Goal: Task Accomplishment & Management: Manage account settings

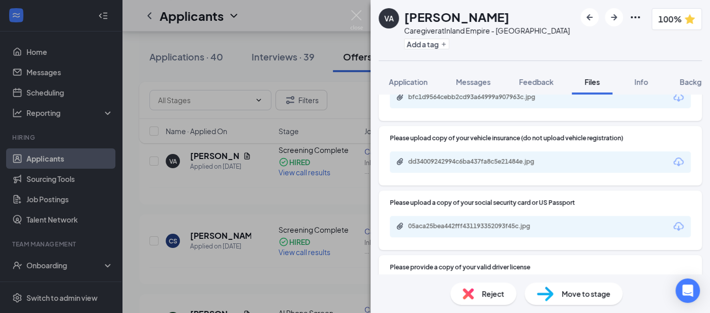
scroll to position [246, 0]
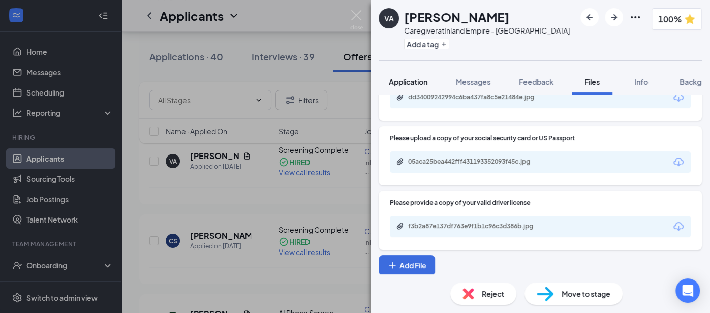
click at [403, 79] on span "Application" at bounding box center [408, 81] width 39 height 9
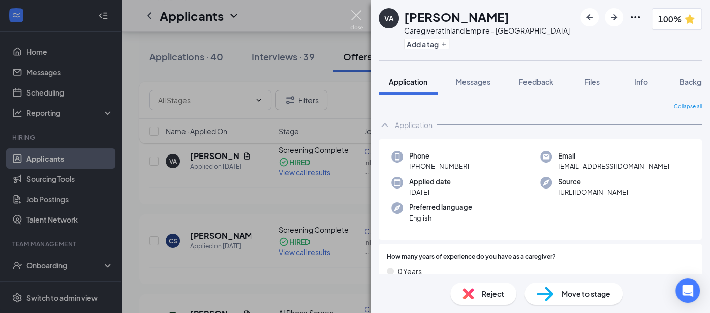
click at [355, 13] on img at bounding box center [356, 20] width 13 height 20
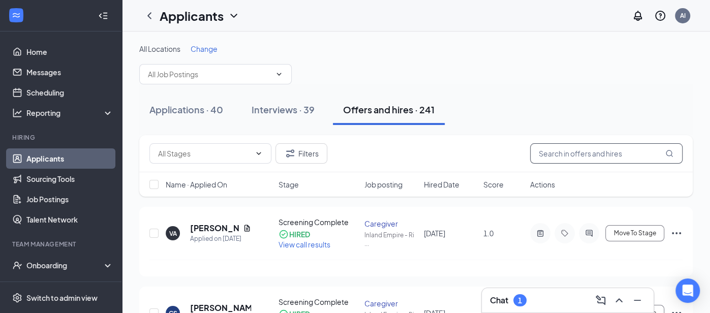
click at [593, 151] on input "text" at bounding box center [606, 153] width 153 height 20
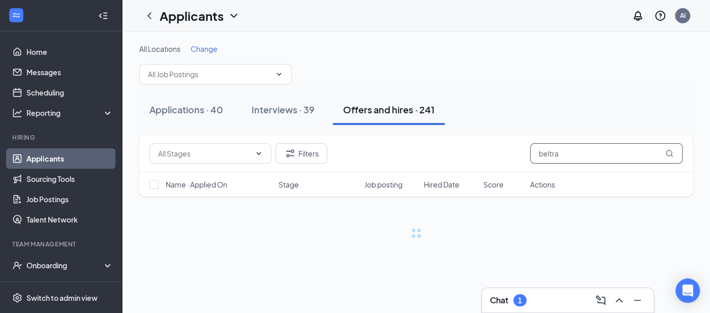
type input "[PERSON_NAME]"
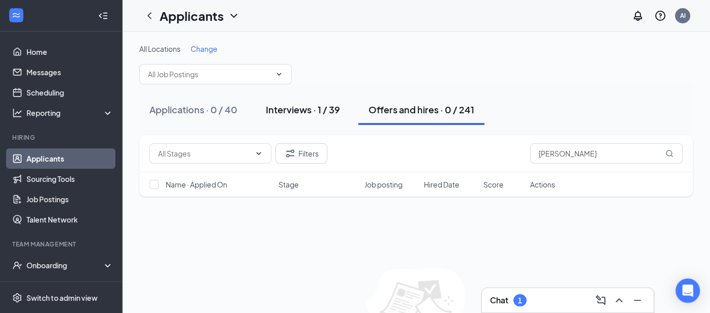
click at [292, 105] on div "Interviews · 1 / 39" at bounding box center [303, 109] width 74 height 13
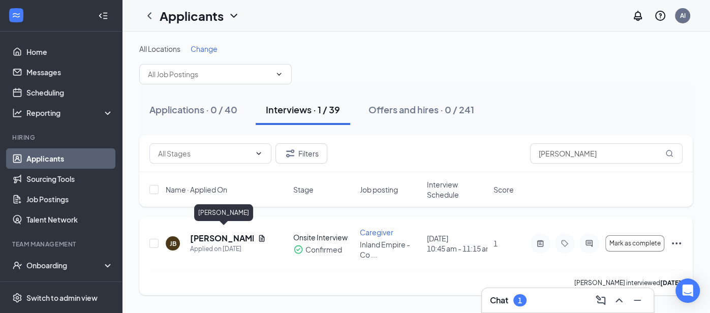
click at [232, 233] on h5 "[PERSON_NAME]" at bounding box center [222, 238] width 64 height 11
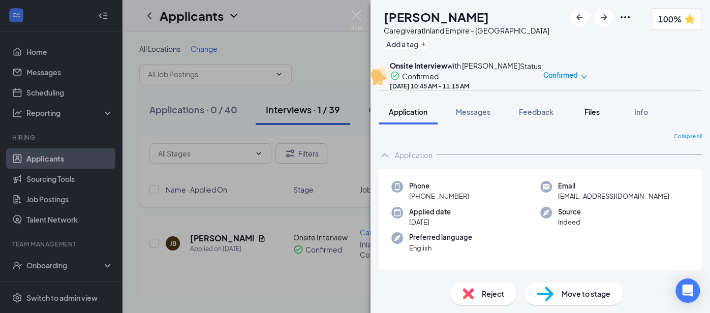
click at [589, 116] on span "Files" at bounding box center [592, 111] width 15 height 9
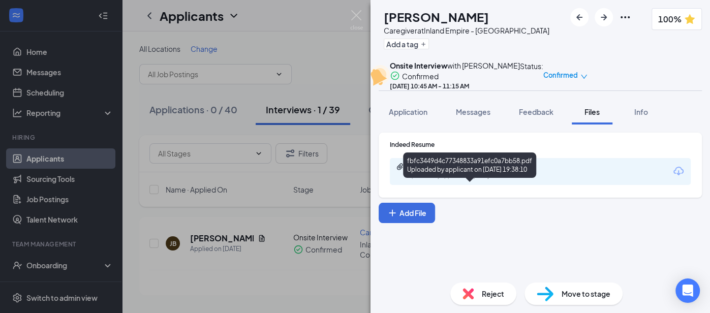
click at [496, 181] on div "Uploaded by applicant on [DATE] 19:38:10" at bounding box center [484, 176] width 153 height 8
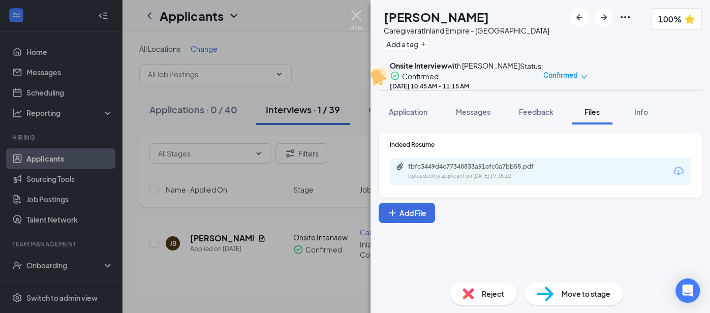
click at [350, 14] on img at bounding box center [356, 20] width 13 height 20
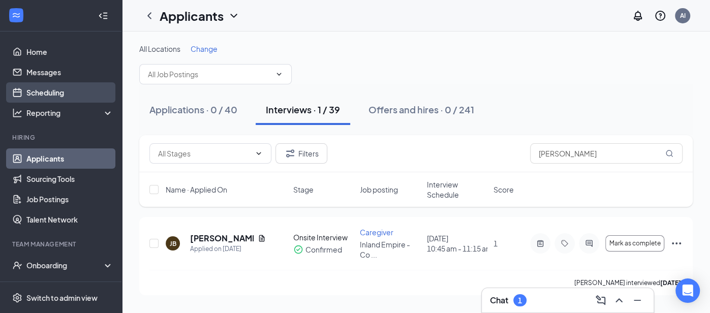
click at [75, 94] on link "Scheduling" at bounding box center [69, 92] width 87 height 20
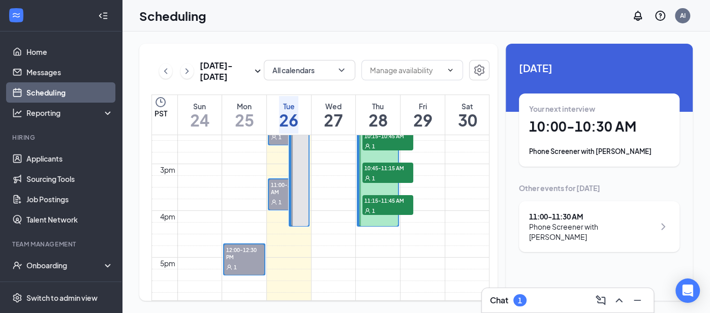
scroll to position [661, 0]
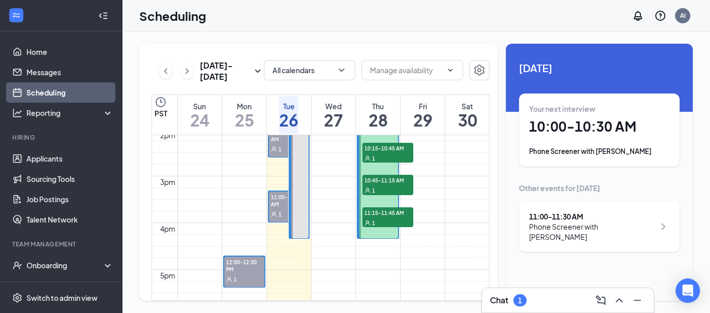
click at [276, 146] on div "1" at bounding box center [289, 149] width 40 height 10
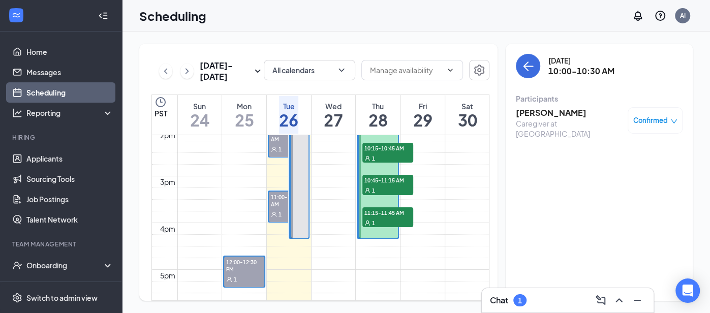
click at [275, 209] on div "1" at bounding box center [289, 214] width 40 height 10
click at [667, 122] on span "Confirmed" at bounding box center [651, 120] width 35 height 10
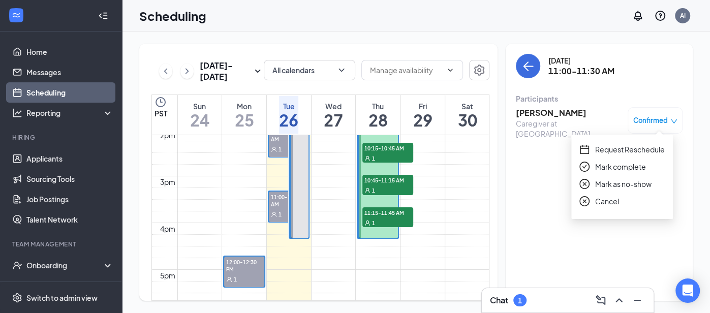
click at [644, 152] on span "Request Reschedule" at bounding box center [630, 149] width 70 height 11
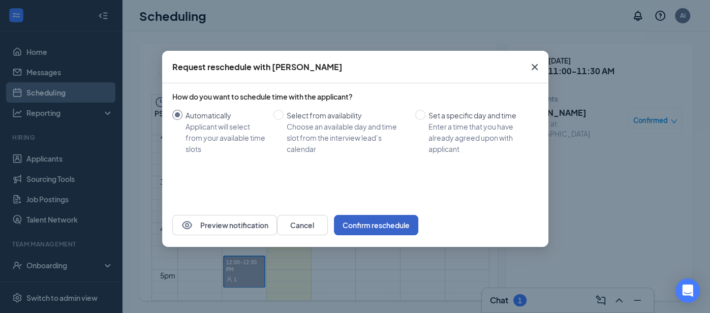
click at [419, 220] on button "Confirm reschedule" at bounding box center [376, 225] width 84 height 20
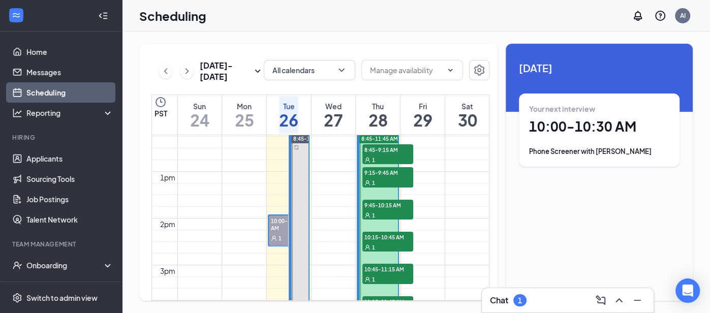
scroll to position [574, 0]
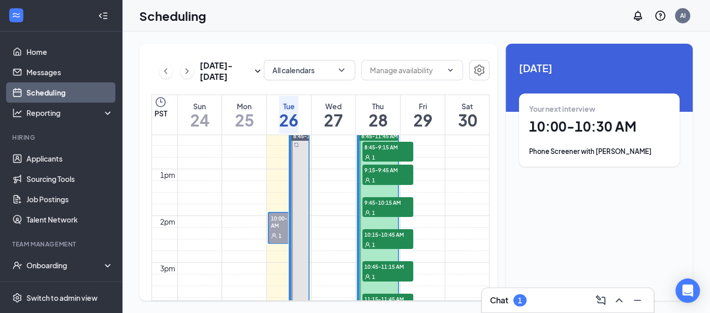
click at [276, 230] on div "1" at bounding box center [289, 235] width 40 height 10
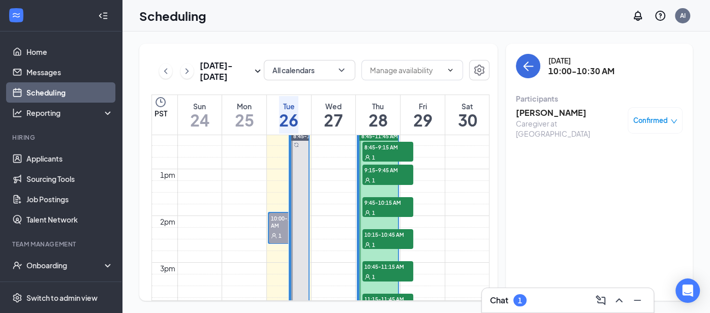
click at [651, 116] on span "Confirmed" at bounding box center [651, 120] width 35 height 10
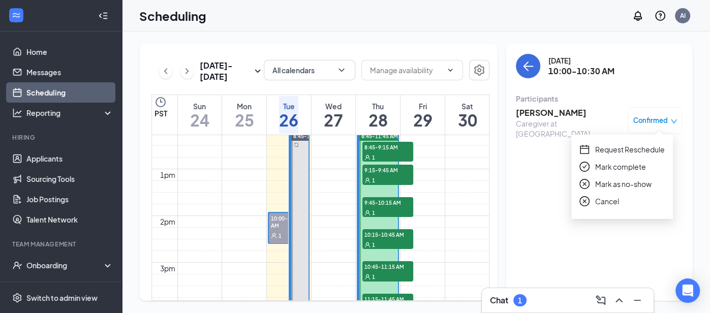
click at [648, 150] on span "Request Reschedule" at bounding box center [630, 149] width 70 height 11
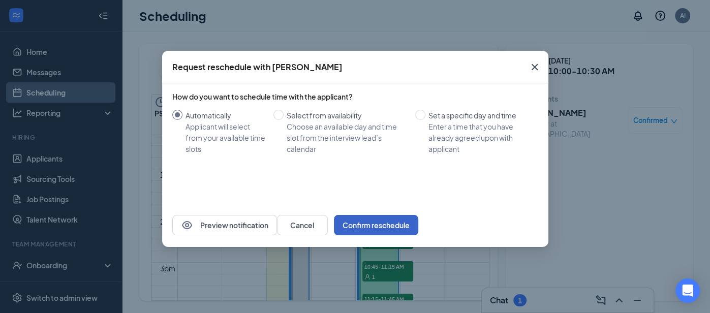
click at [419, 227] on button "Confirm reschedule" at bounding box center [376, 225] width 84 height 20
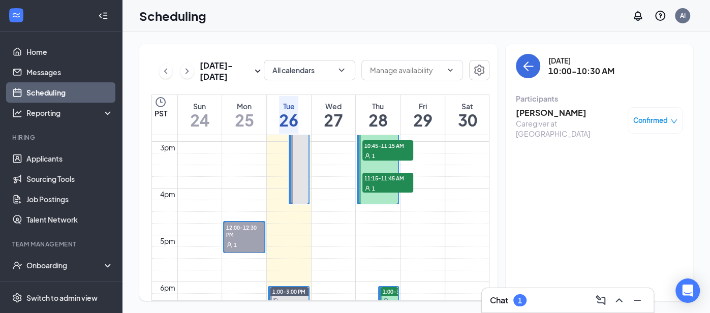
scroll to position [696, 0]
click at [231, 240] on div "1" at bounding box center [244, 244] width 40 height 10
click at [533, 115] on h3 "[PERSON_NAME]" at bounding box center [569, 112] width 107 height 11
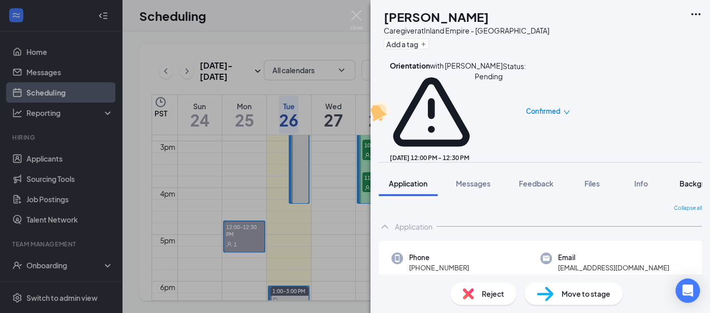
click at [689, 179] on span "Background" at bounding box center [701, 183] width 42 height 9
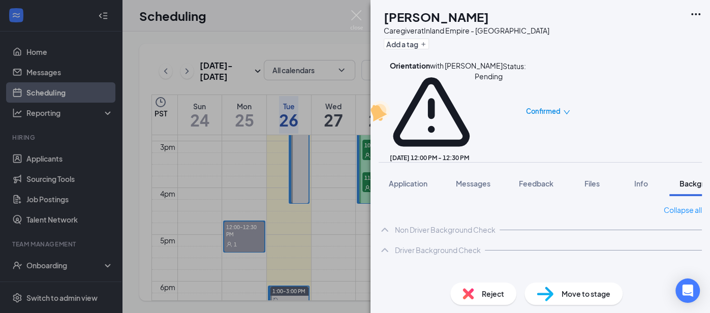
scroll to position [0, 31]
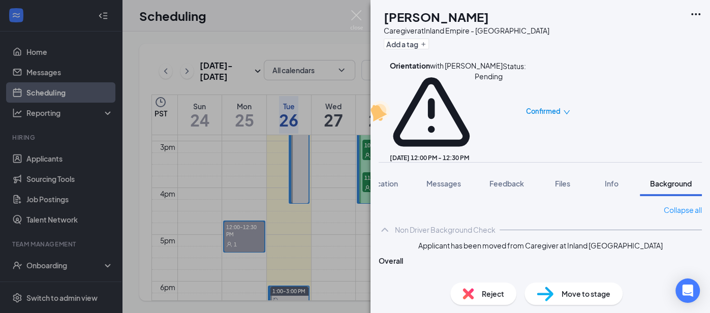
click at [84, 94] on div "NC [PERSON_NAME] Caregiver at Inland [GEOGRAPHIC_DATA] Add a tag Orientation wi…" at bounding box center [355, 156] width 710 height 313
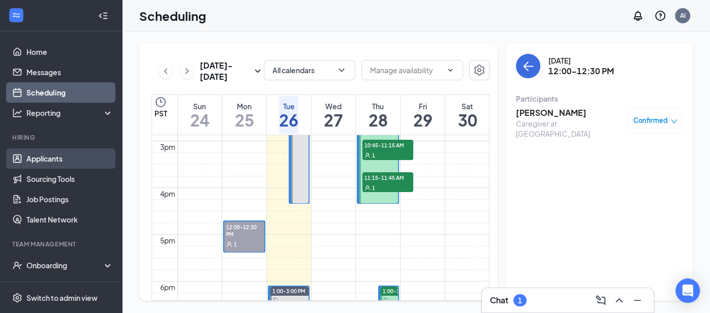
click at [64, 162] on link "Applicants" at bounding box center [69, 158] width 87 height 20
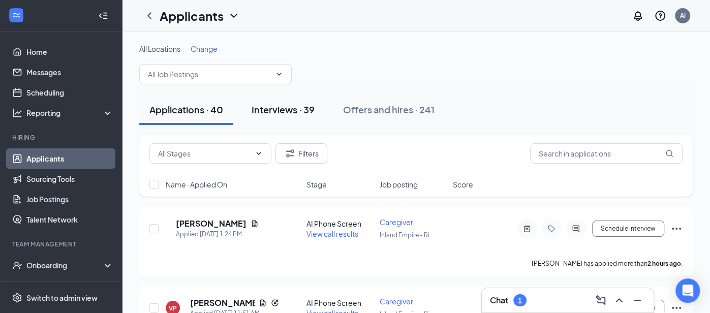
click at [271, 101] on button "Interviews · 39" at bounding box center [283, 110] width 83 height 31
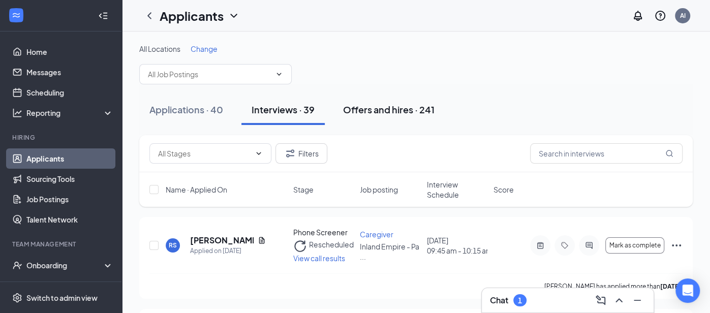
click at [388, 114] on div "Offers and hires · 241" at bounding box center [389, 109] width 92 height 13
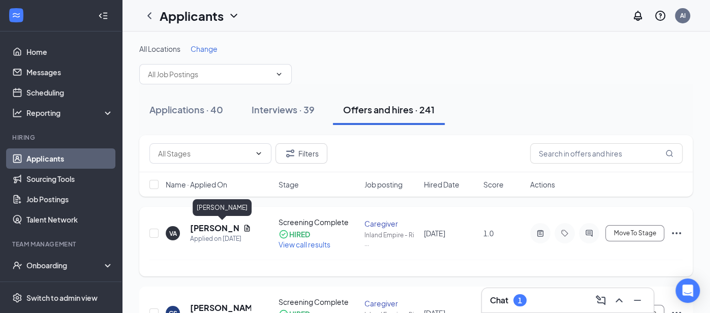
click at [208, 226] on h5 "[PERSON_NAME]" at bounding box center [214, 228] width 49 height 11
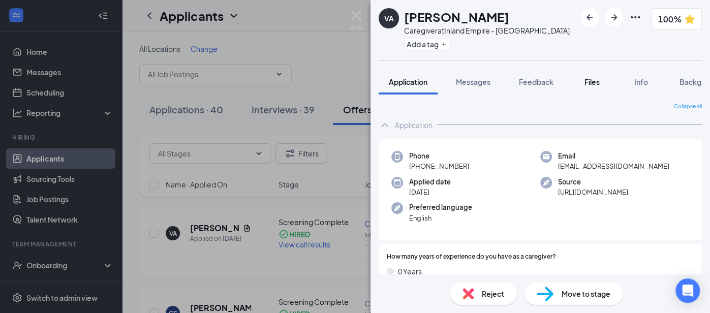
click at [595, 83] on span "Files" at bounding box center [592, 81] width 15 height 9
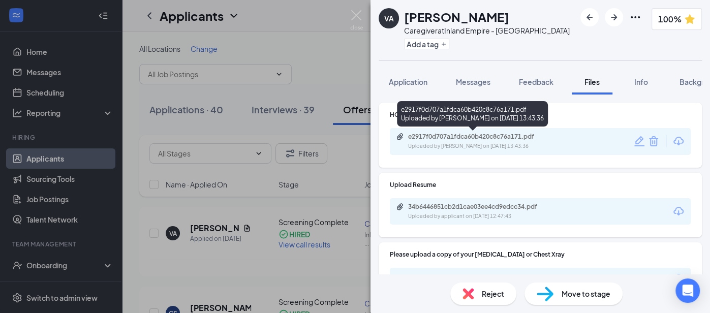
click at [529, 143] on div "Uploaded by [PERSON_NAME] on [DATE] 13:43:36" at bounding box center [484, 146] width 153 height 8
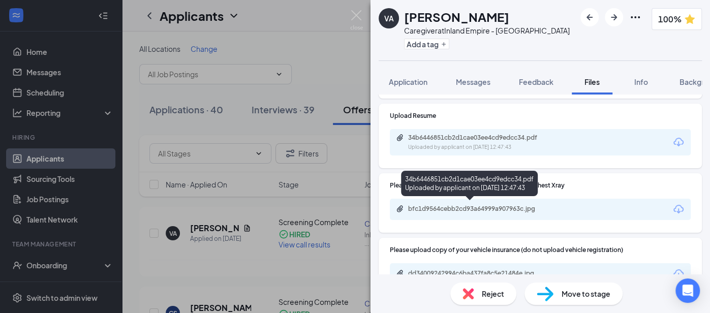
scroll to position [73, 0]
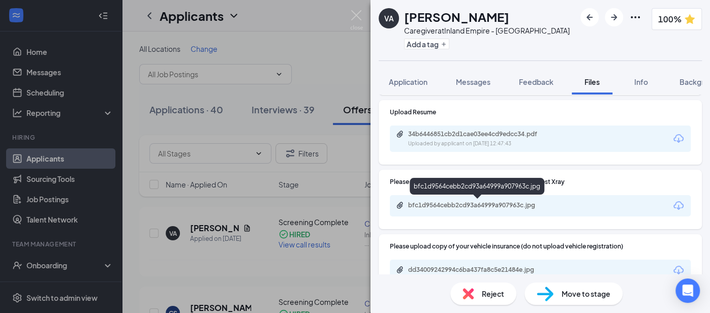
click at [418, 207] on div "bfc1d9564cebb2cd93a64999a907963c.jpg" at bounding box center [479, 205] width 142 height 8
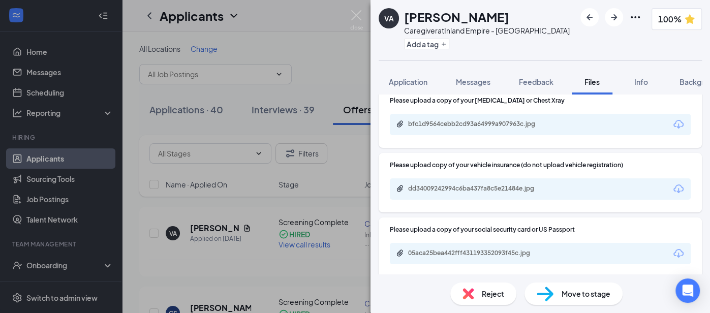
scroll to position [159, 0]
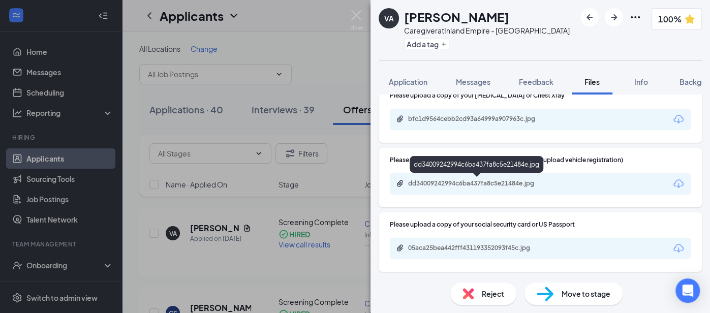
click at [422, 184] on div "dd34009242994c6ba437fa8c5e21484e.jpg" at bounding box center [479, 184] width 142 height 8
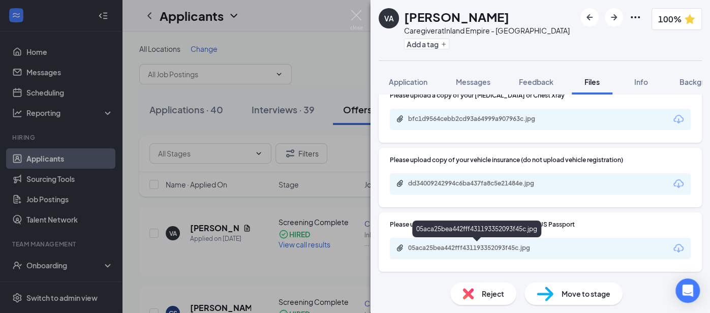
click at [418, 248] on div "05aca25bea442fff431193352093f45c.jpg" at bounding box center [479, 248] width 142 height 8
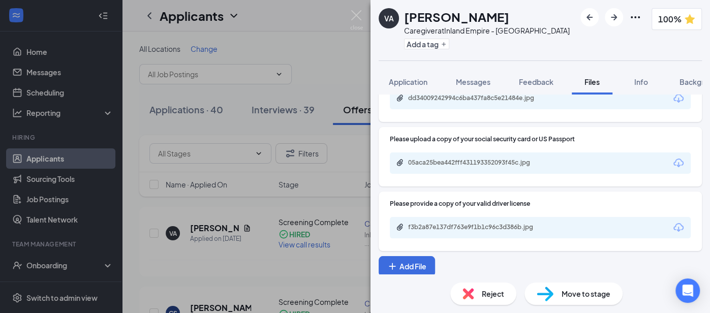
scroll to position [246, 0]
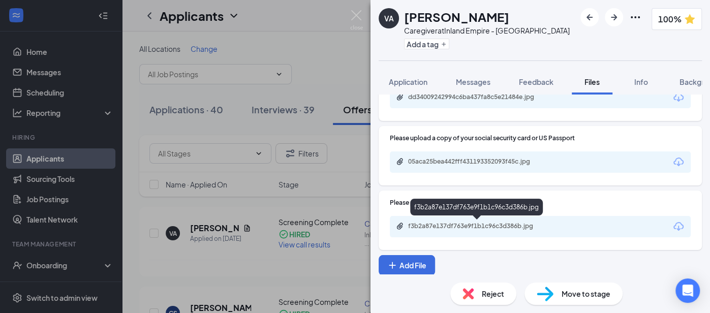
click at [503, 223] on div "f3b2a87e137df763e9f1b1c96c3d386b.jpg" at bounding box center [479, 226] width 142 height 8
